Goal: Task Accomplishment & Management: Manage account settings

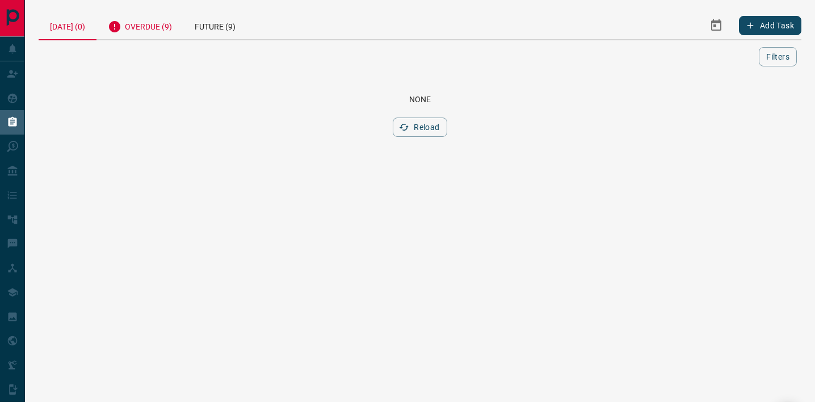
click at [168, 33] on div "Overdue (9)" at bounding box center [139, 25] width 87 height 28
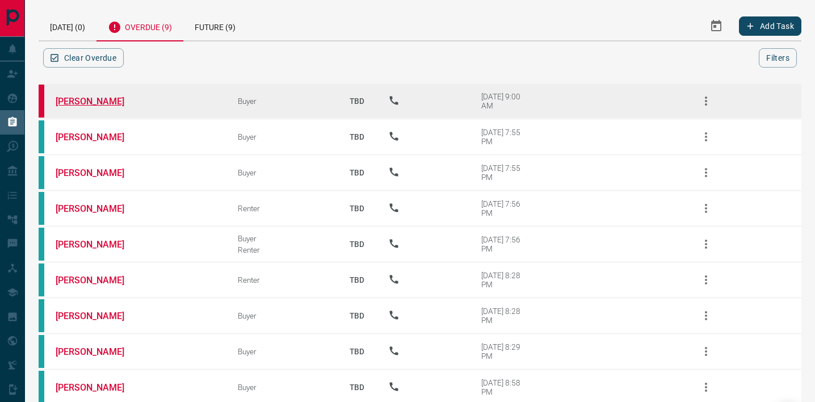
click at [106, 101] on link "[PERSON_NAME]" at bounding box center [98, 101] width 85 height 11
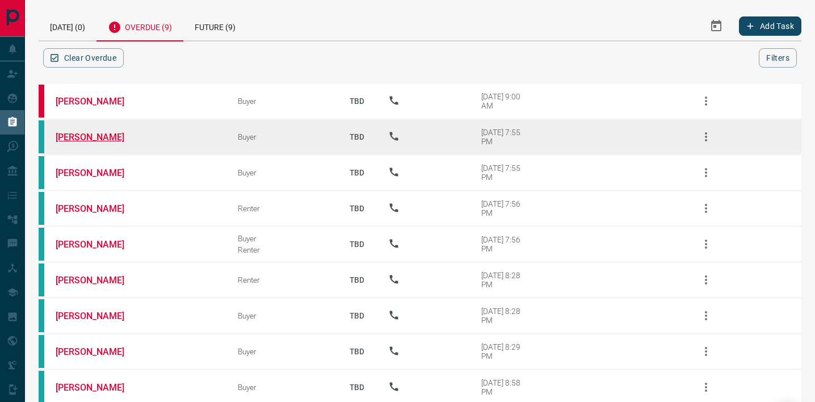
click at [108, 135] on link "[PERSON_NAME]" at bounding box center [98, 137] width 85 height 11
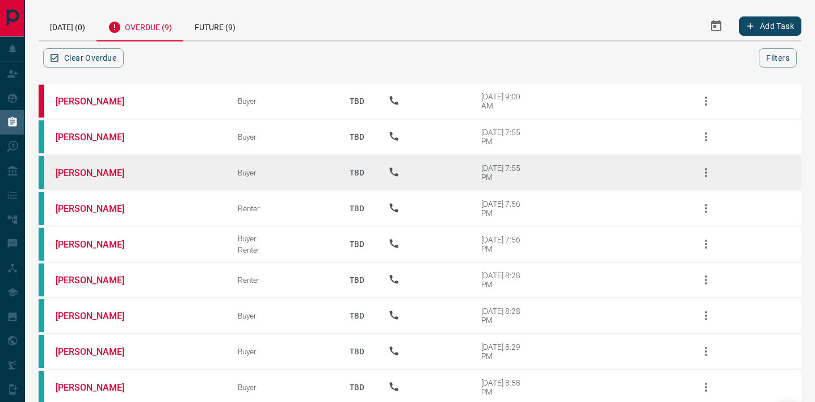
click at [99, 178] on td "[PERSON_NAME]" at bounding box center [130, 173] width 182 height 36
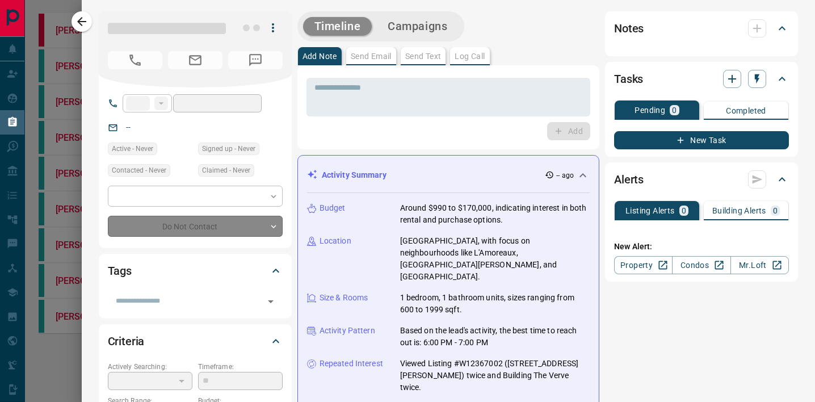
type input "**"
type input "**********"
type input "**"
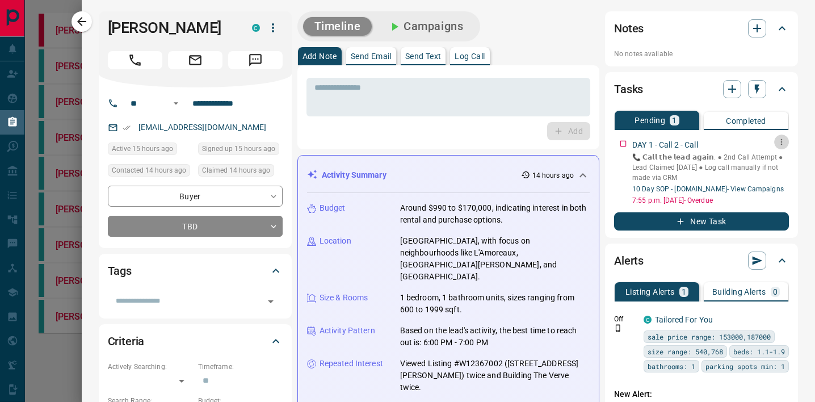
click at [778, 137] on icon "button" at bounding box center [781, 141] width 9 height 9
click at [490, 128] on div at bounding box center [407, 201] width 815 height 402
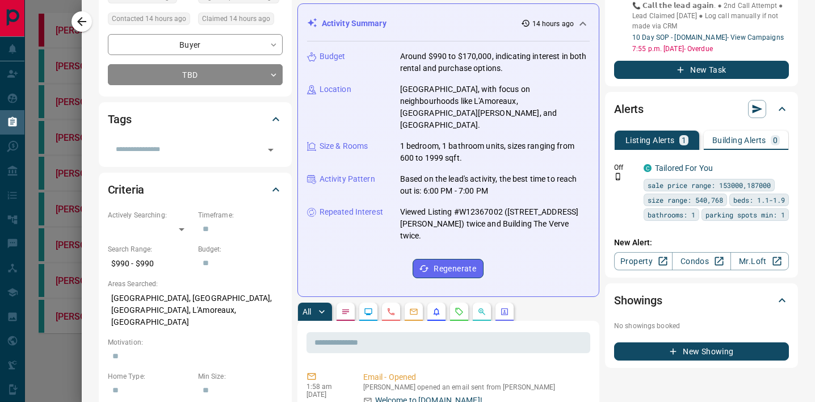
scroll to position [45, 0]
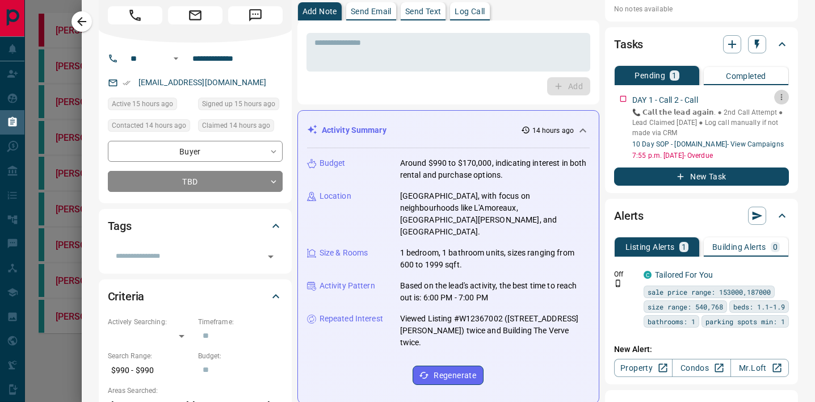
click at [781, 92] on icon "button" at bounding box center [781, 96] width 9 height 9
click at [779, 134] on li "Delete" at bounding box center [763, 135] width 50 height 17
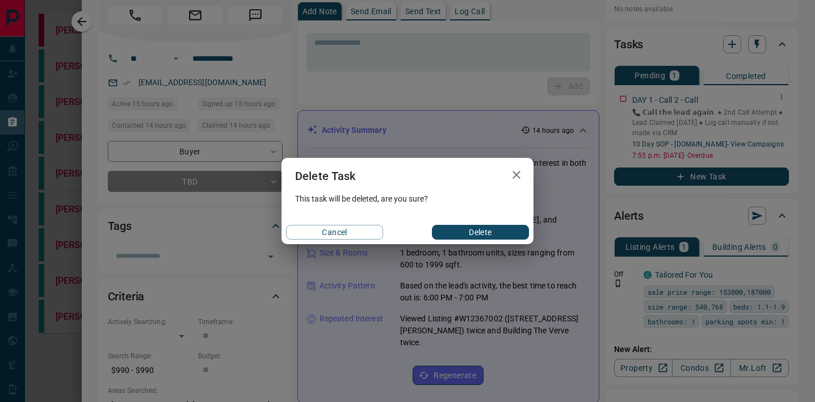
click at [487, 233] on button "Delete" at bounding box center [480, 232] width 97 height 15
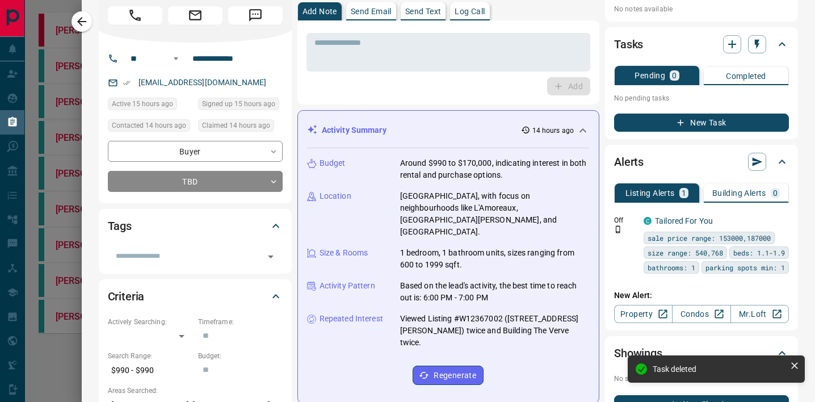
scroll to position [0, 0]
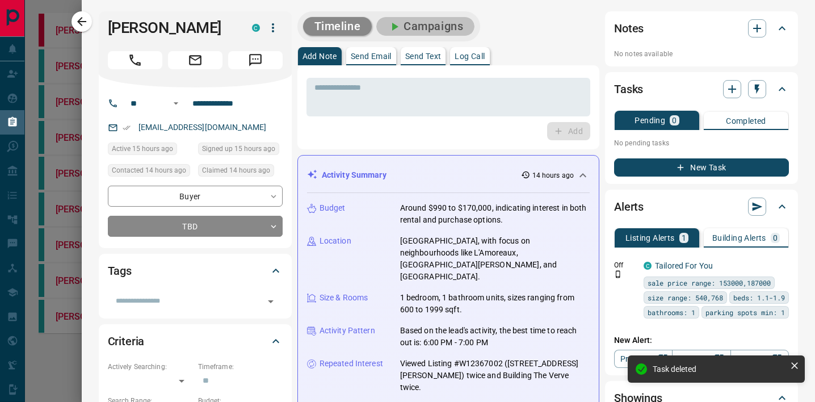
click at [421, 21] on button "Campaigns" at bounding box center [425, 26] width 98 height 19
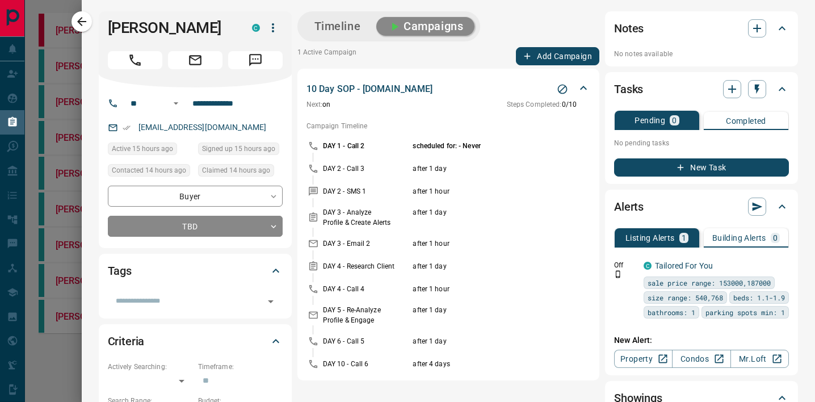
click at [72, 83] on div at bounding box center [407, 201] width 815 height 402
